Goal: Task Accomplishment & Management: Manage account settings

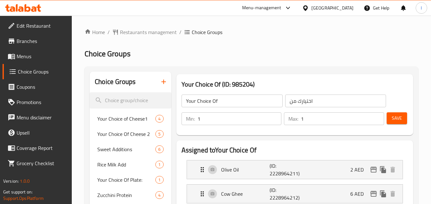
scroll to position [64, 0]
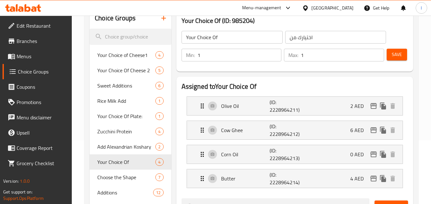
click at [317, 7] on div "[GEOGRAPHIC_DATA]" at bounding box center [332, 7] width 42 height 7
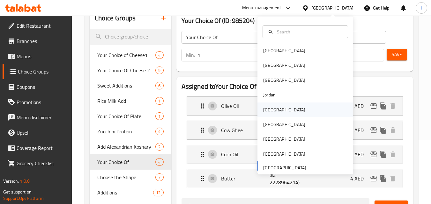
click at [274, 111] on div "[GEOGRAPHIC_DATA]" at bounding box center [284, 110] width 52 height 15
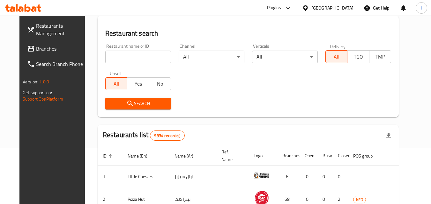
scroll to position [64, 0]
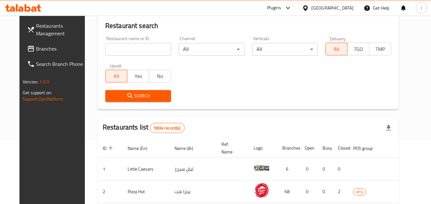
drag, startPoint x: 20, startPoint y: 51, endPoint x: 27, endPoint y: 54, distance: 6.9
click at [36, 51] on span "Branches" at bounding box center [61, 49] width 50 height 8
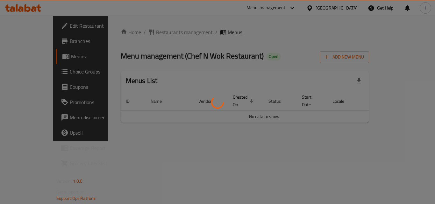
click at [37, 72] on div at bounding box center [217, 102] width 435 height 204
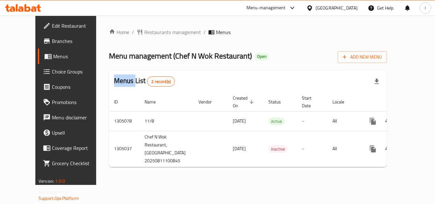
click at [37, 72] on div "Edit Restaurant Branches Menus Choice Groups Coupons Promotions Menu disclaimer…" at bounding box center [217, 101] width 365 height 170
click at [52, 72] on span "Choice Groups" at bounding box center [77, 72] width 51 height 8
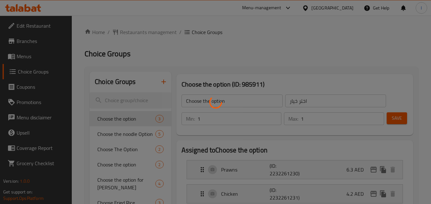
click at [105, 153] on div at bounding box center [215, 102] width 431 height 204
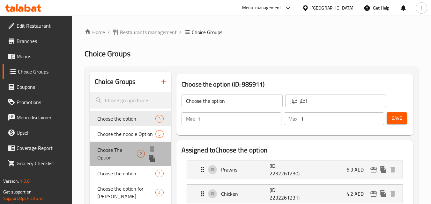
click at [105, 153] on span "Choose The Option" at bounding box center [117, 153] width 40 height 15
type input "Choose The Option"
type input "اختر الخيار"
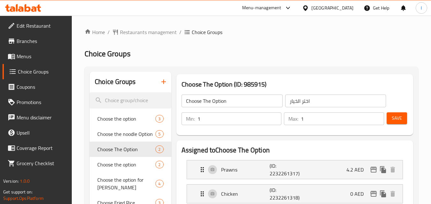
scroll to position [64, 0]
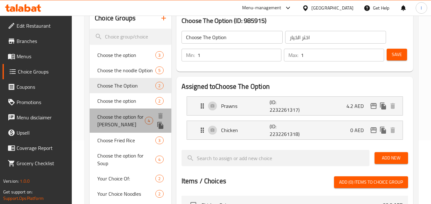
click at [105, 126] on span "Choose the option for Curry" at bounding box center [120, 120] width 47 height 15
type input "Choose the option for Curry"
type input "اختر خيار الكاري"
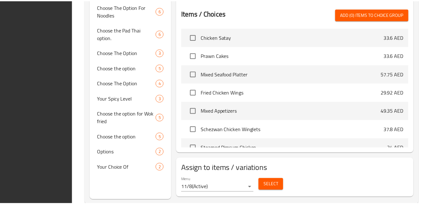
scroll to position [294, 0]
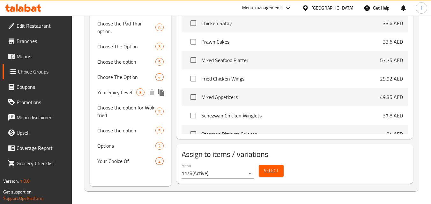
click at [120, 98] on div "Your Spicy Level 3" at bounding box center [130, 92] width 81 height 15
type input "Your Spicy Level"
type input "مستوى توابل خاص بك"
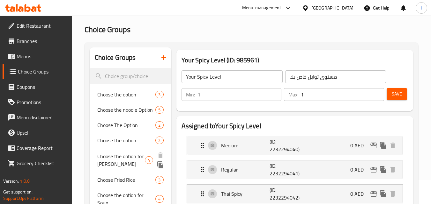
scroll to position [56, 0]
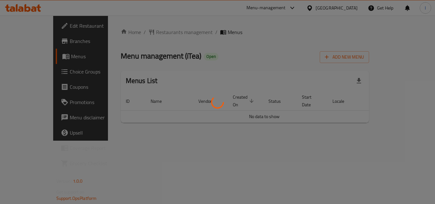
click at [36, 72] on div at bounding box center [217, 102] width 435 height 204
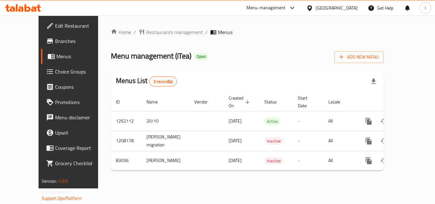
drag, startPoint x: 0, startPoint y: 0, endPoint x: 36, endPoint y: 72, distance: 80.7
click at [55, 72] on span "Choice Groups" at bounding box center [80, 72] width 51 height 8
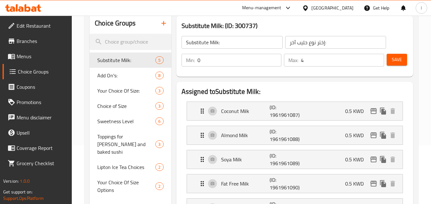
scroll to position [64, 0]
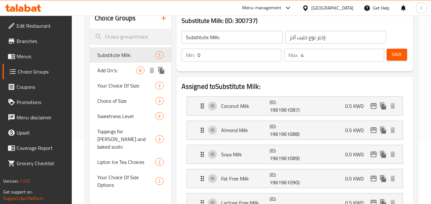
click at [110, 70] on span "Add On's:" at bounding box center [116, 71] width 39 height 8
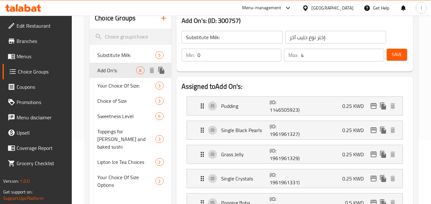
type input "Add On's:"
type input "إختيارك من الإضافات:"
type input "8"
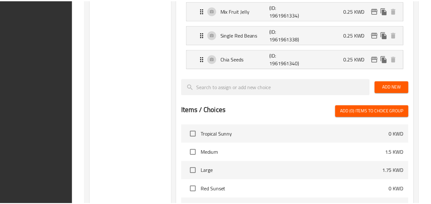
scroll to position [391, 0]
